Goal: Task Accomplishment & Management: Use online tool/utility

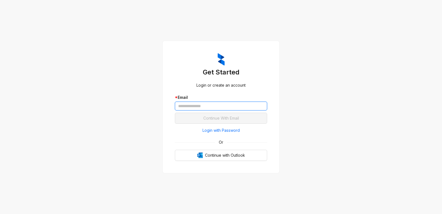
click at [225, 107] on input "text" at bounding box center [221, 105] width 92 height 9
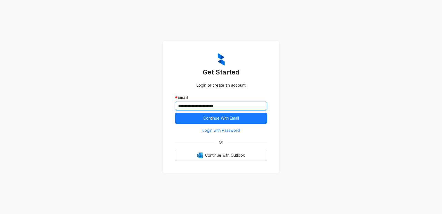
type input "**********"
click at [175, 112] on button "Continue With Email" at bounding box center [221, 117] width 92 height 11
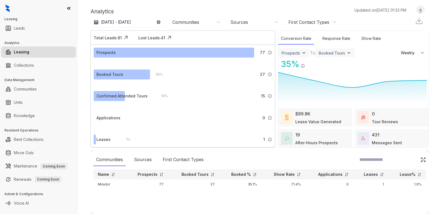
select select "******"
